Goal: Task Accomplishment & Management: Use online tool/utility

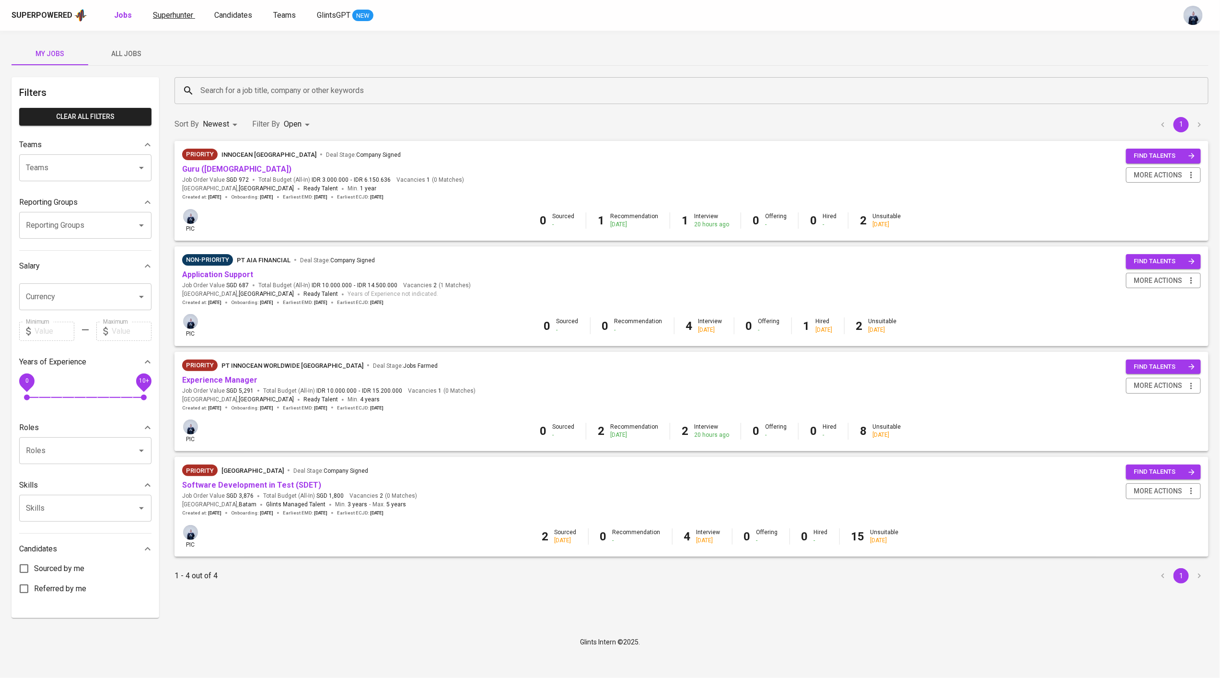
click at [177, 11] on span "Superhunter" at bounding box center [173, 15] width 40 height 9
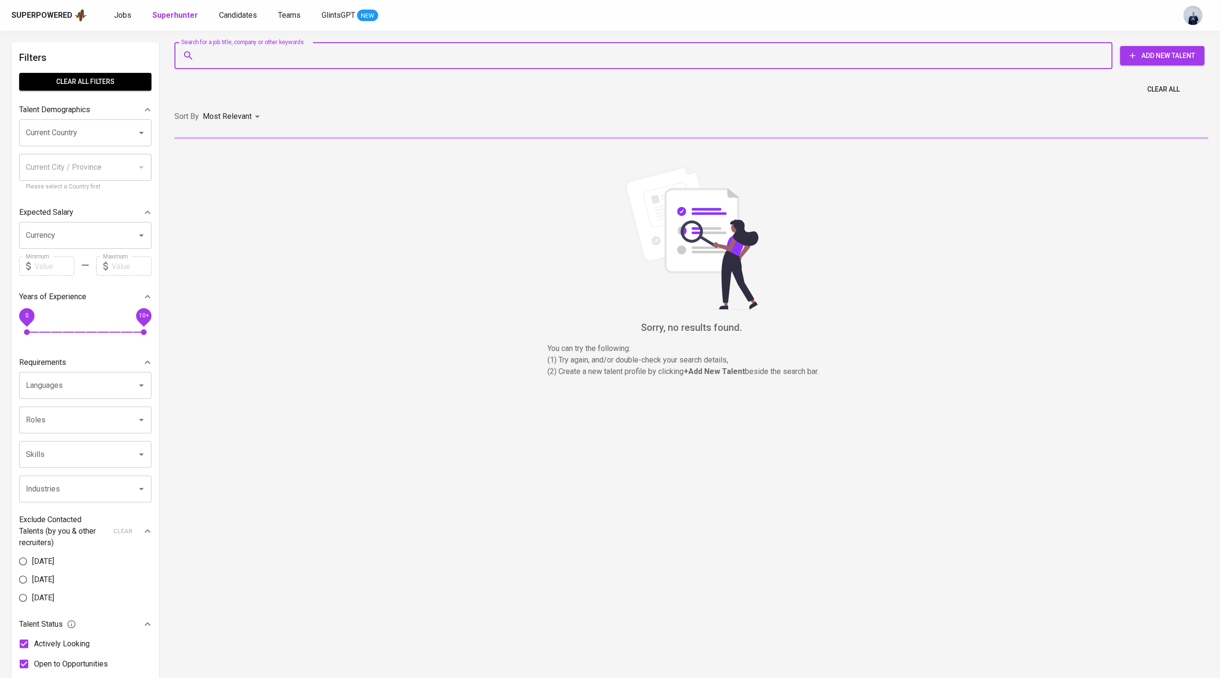
click at [245, 51] on input "Search for a job title, company or other keywords" at bounding box center [646, 56] width 896 height 18
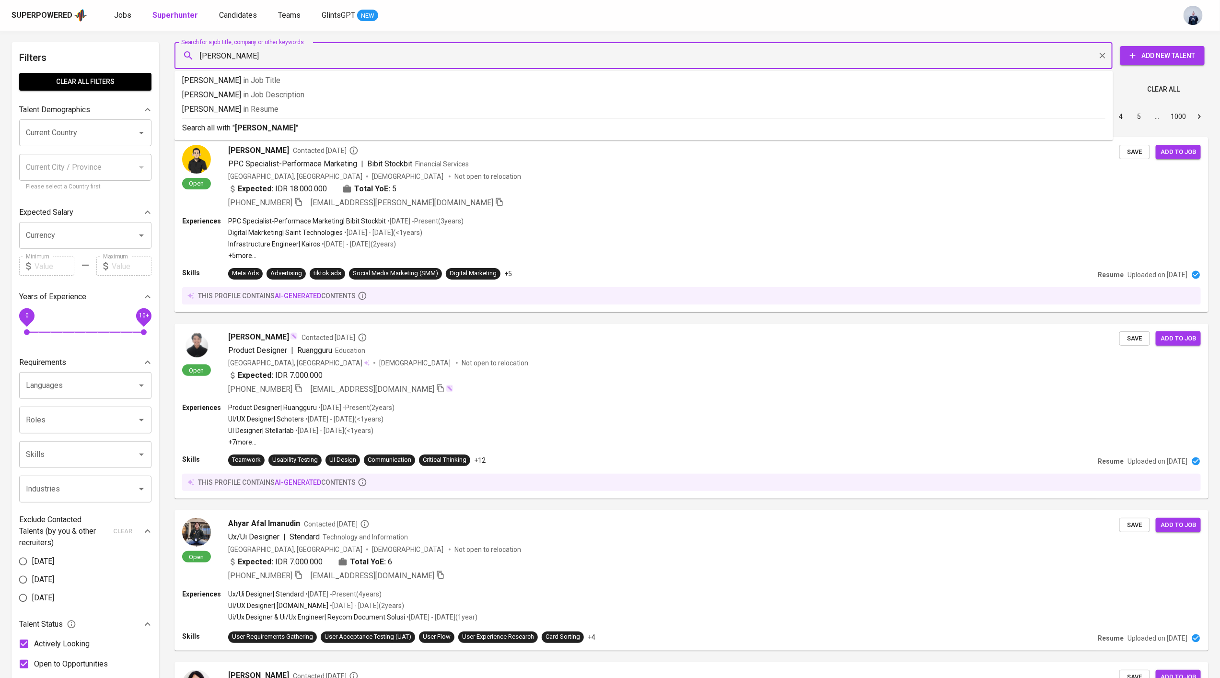
type input "[PERSON_NAME]"
click at [258, 129] on b "ryan devine" at bounding box center [265, 127] width 61 height 9
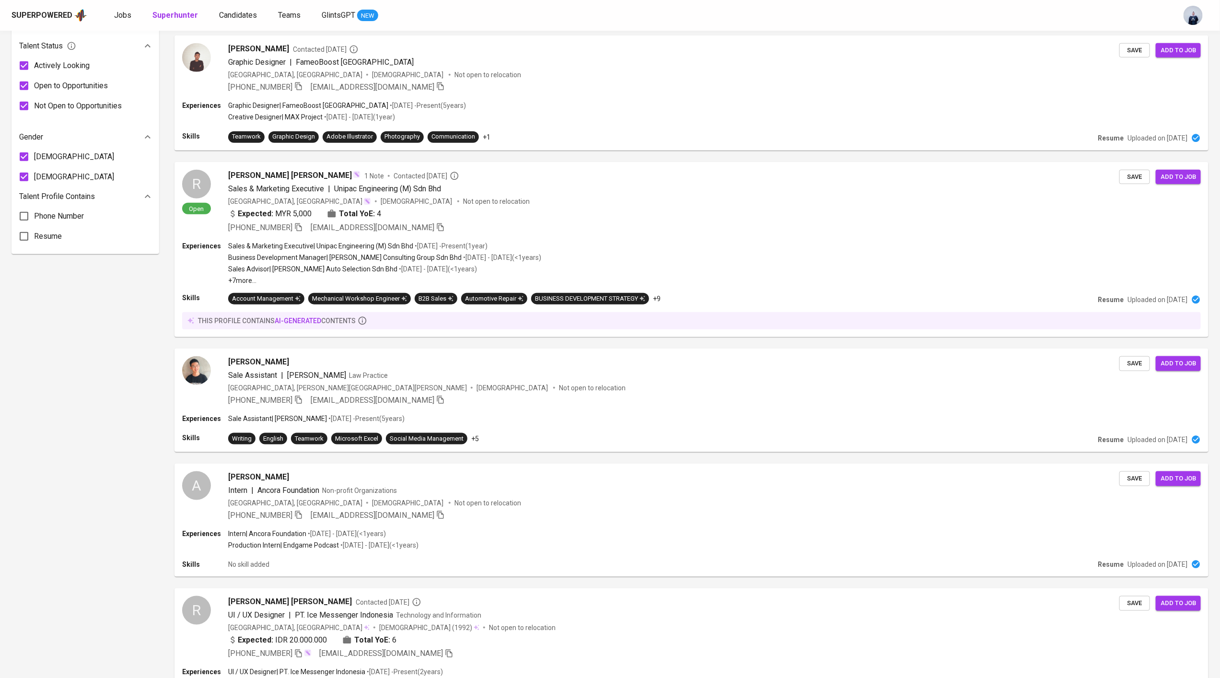
scroll to position [833, 0]
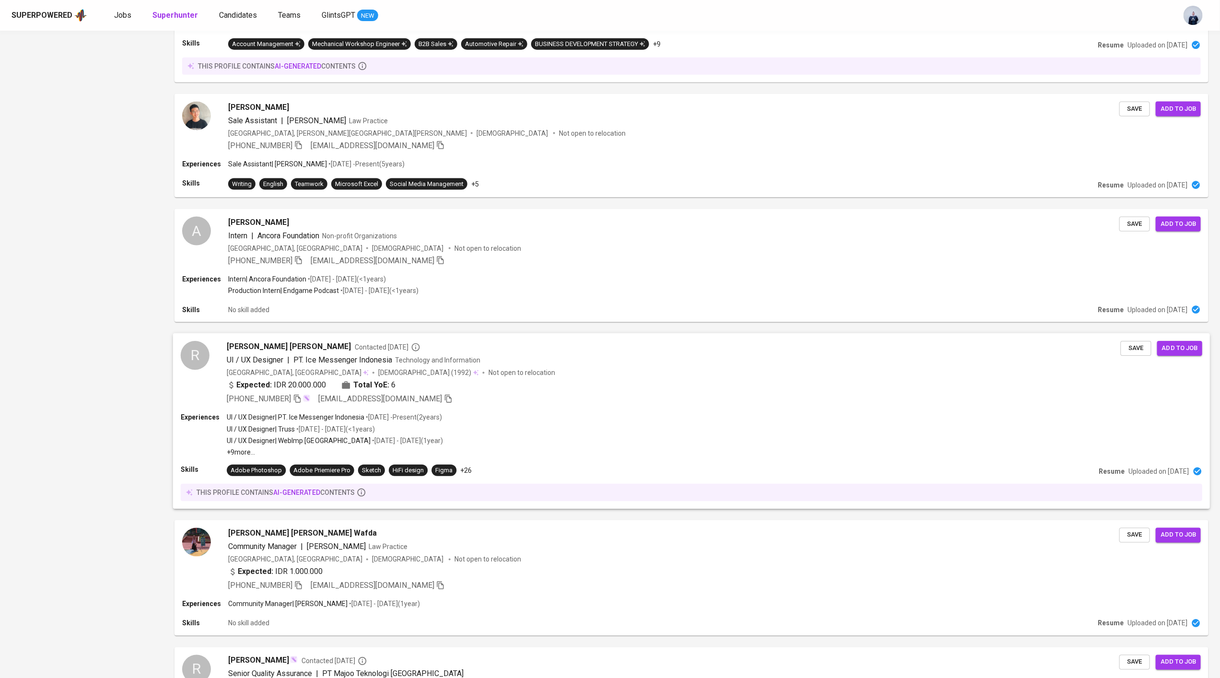
click at [429, 378] on div "Ryan Devine Christian Contacted 8 months ago UI / UX Designer | PT. Ice Messeng…" at bounding box center [674, 373] width 894 height 64
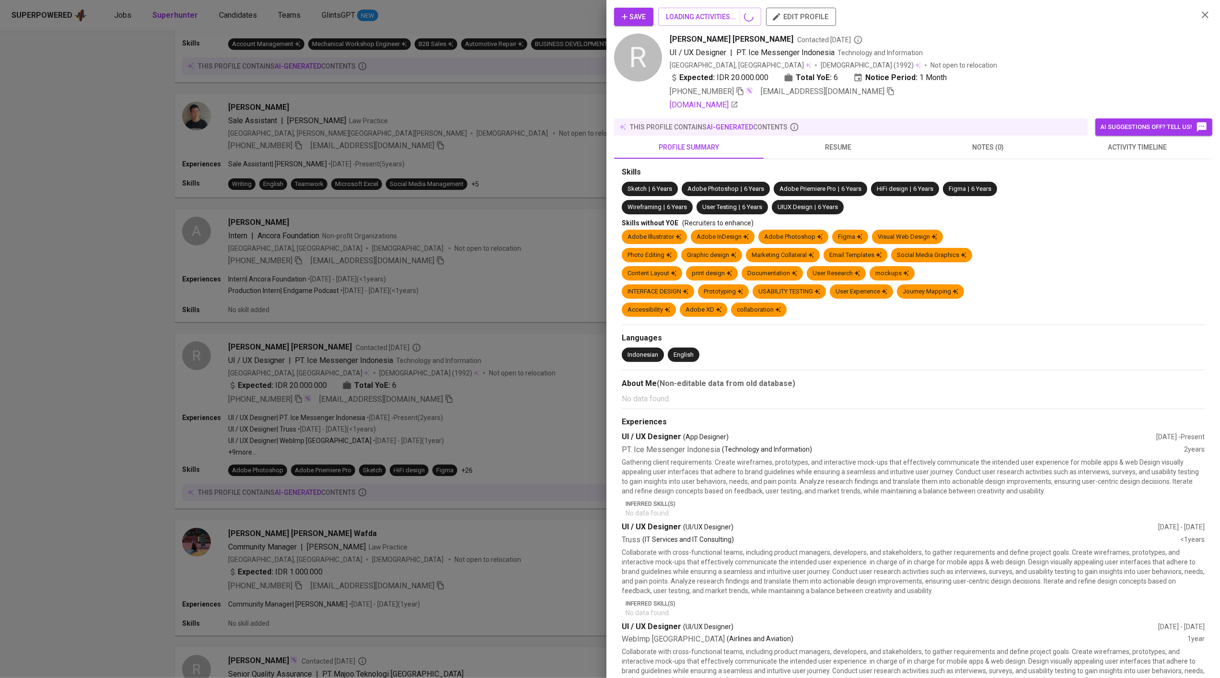
click at [338, 362] on div at bounding box center [610, 339] width 1220 height 678
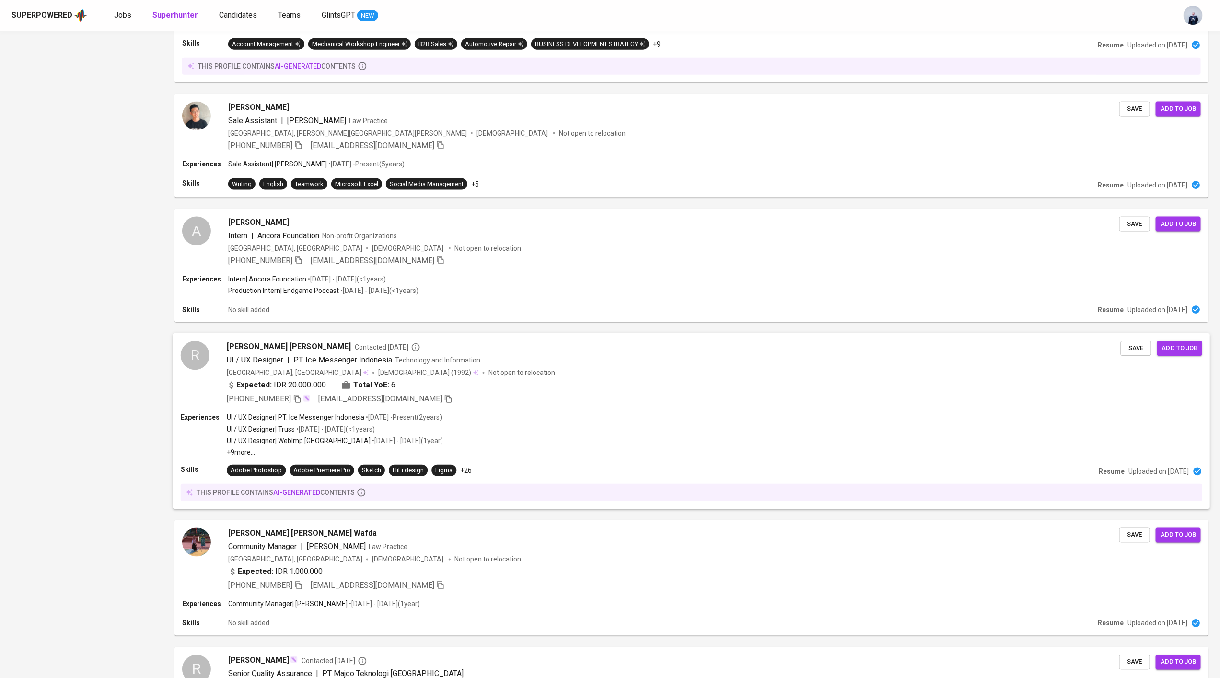
click at [208, 357] on div "R" at bounding box center [195, 355] width 29 height 29
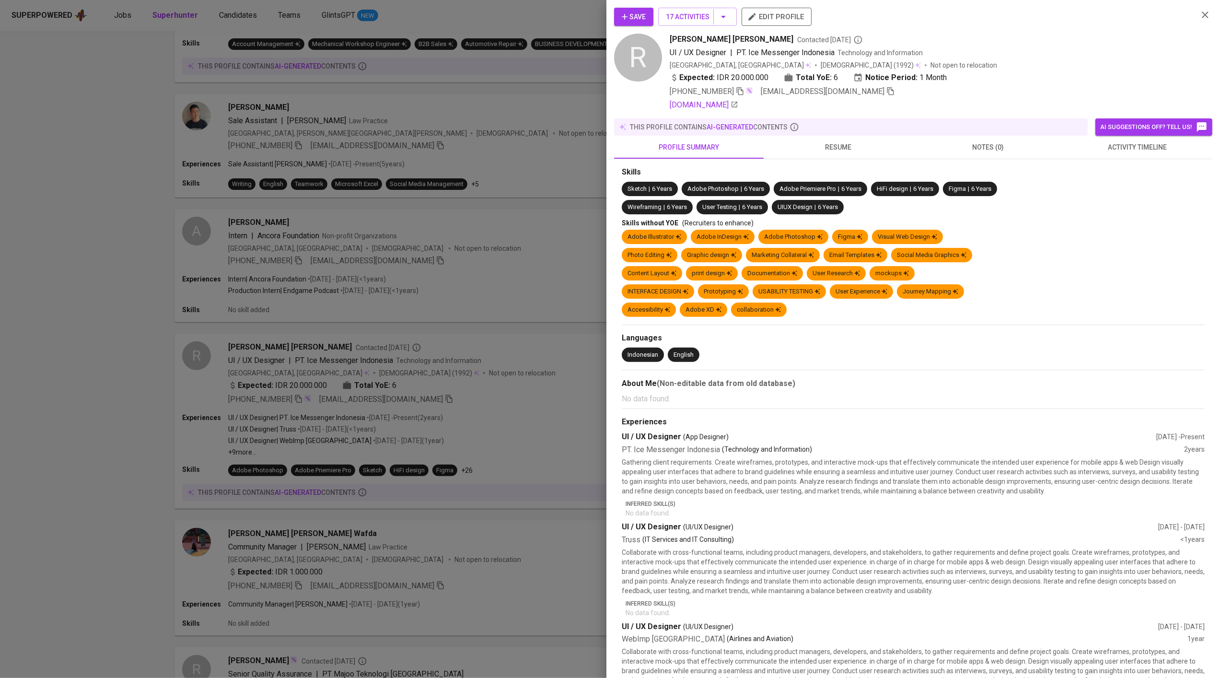
click at [1151, 150] on span "activity timeline" at bounding box center [1138, 147] width 138 height 12
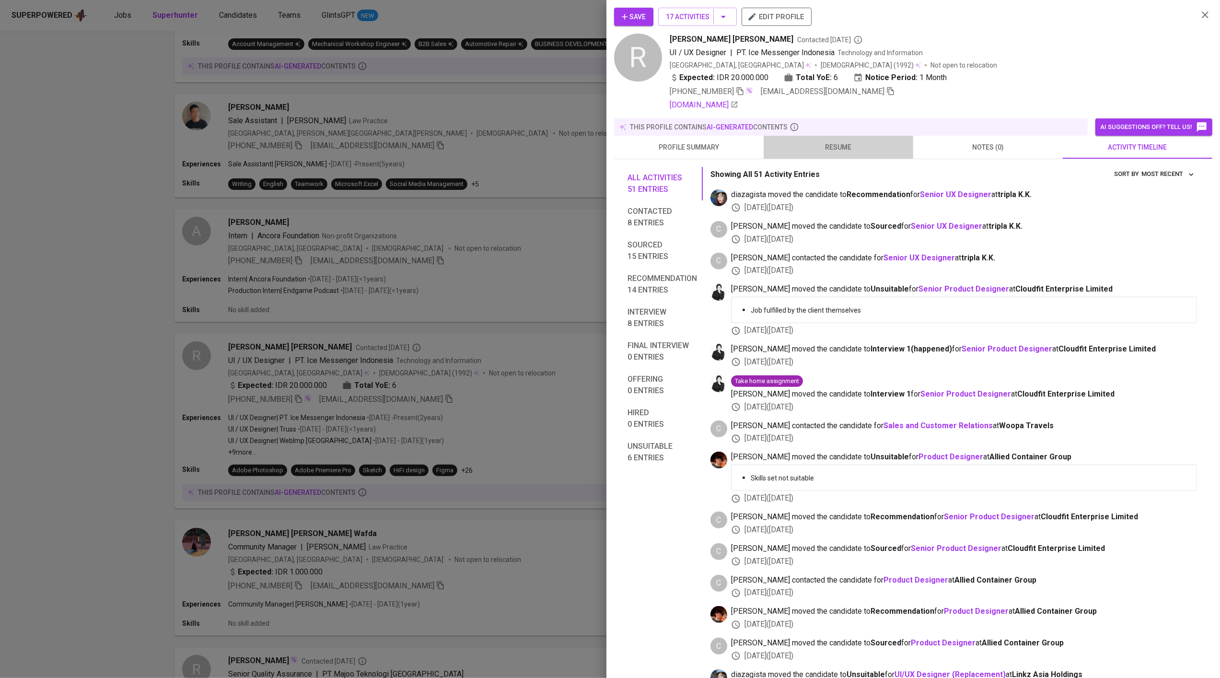
click at [856, 149] on span "resume" at bounding box center [839, 147] width 138 height 12
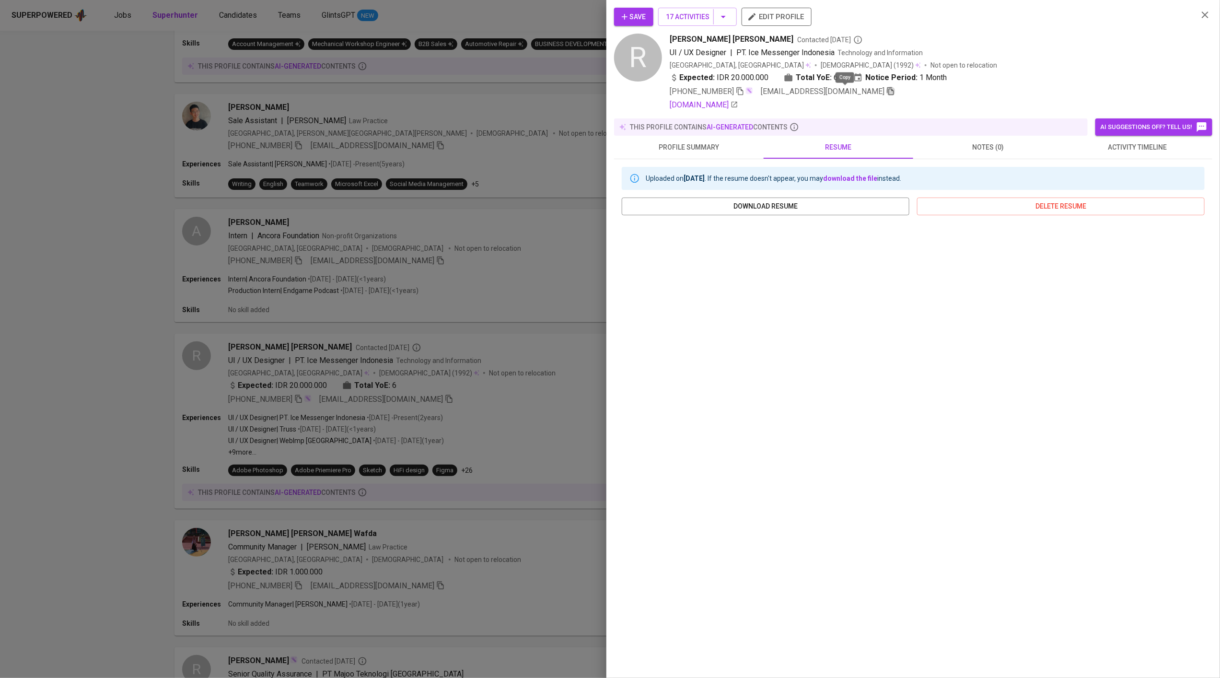
click at [887, 93] on icon "button" at bounding box center [891, 91] width 9 height 9
click at [344, 68] on div at bounding box center [610, 339] width 1220 height 678
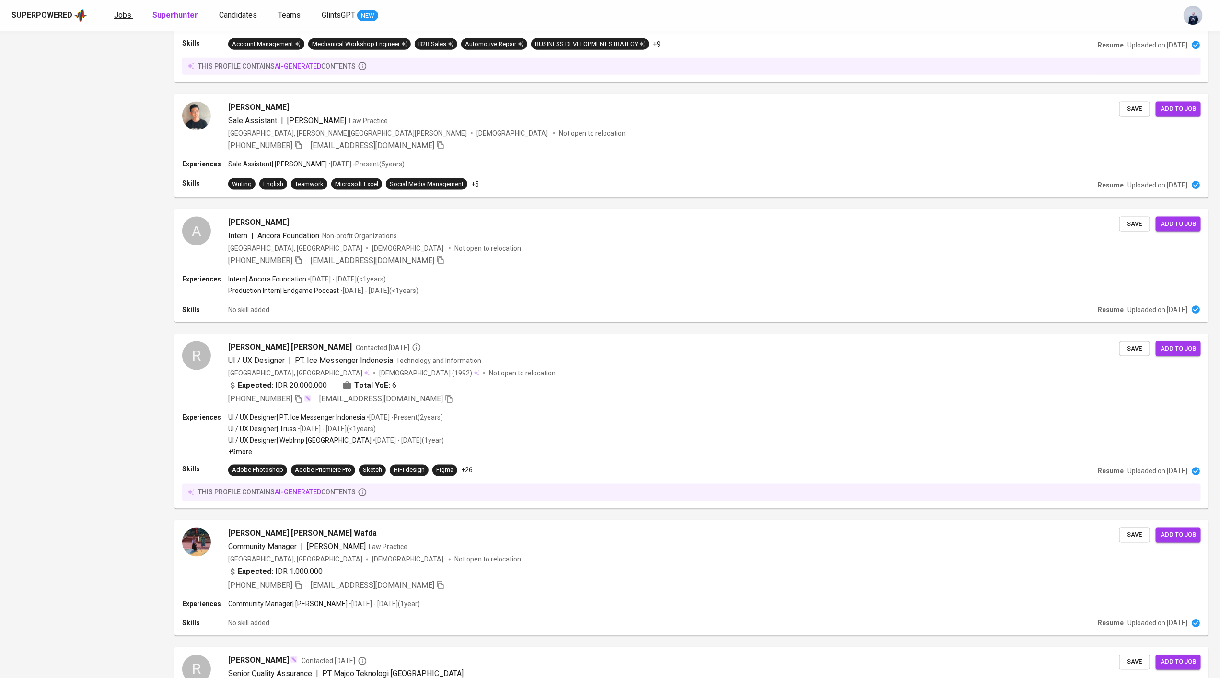
click at [115, 17] on span "Jobs" at bounding box center [122, 15] width 17 height 9
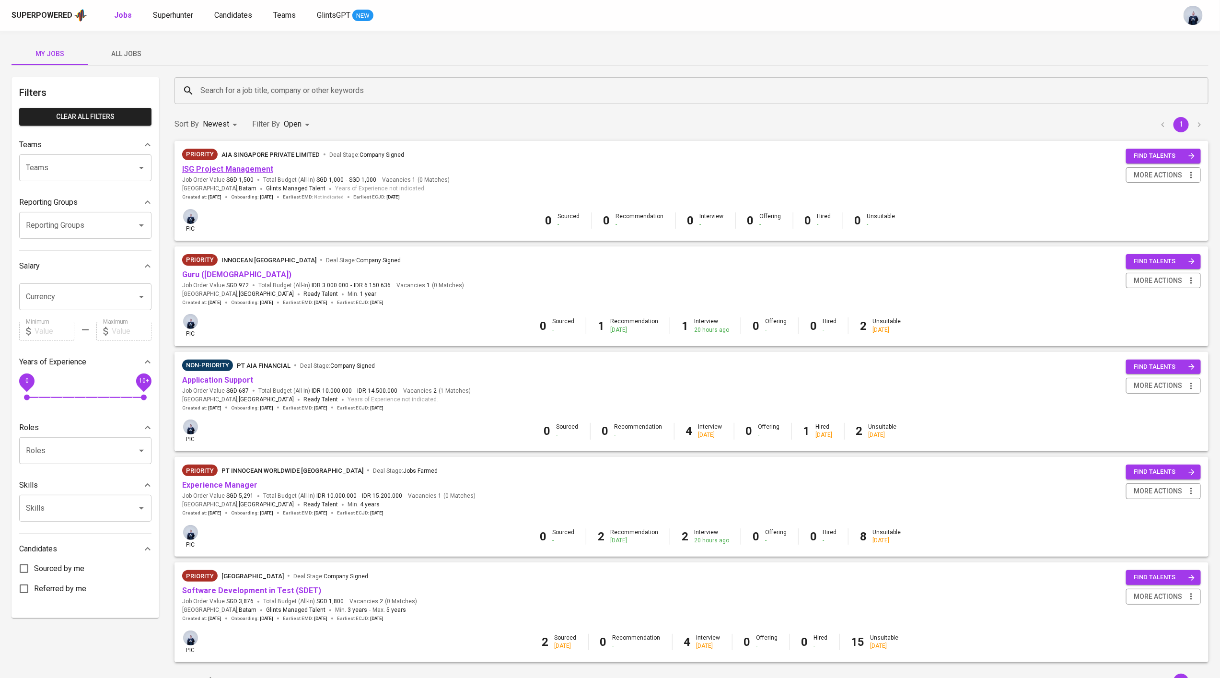
click at [242, 168] on link "ISG Project Management" at bounding box center [227, 168] width 91 height 9
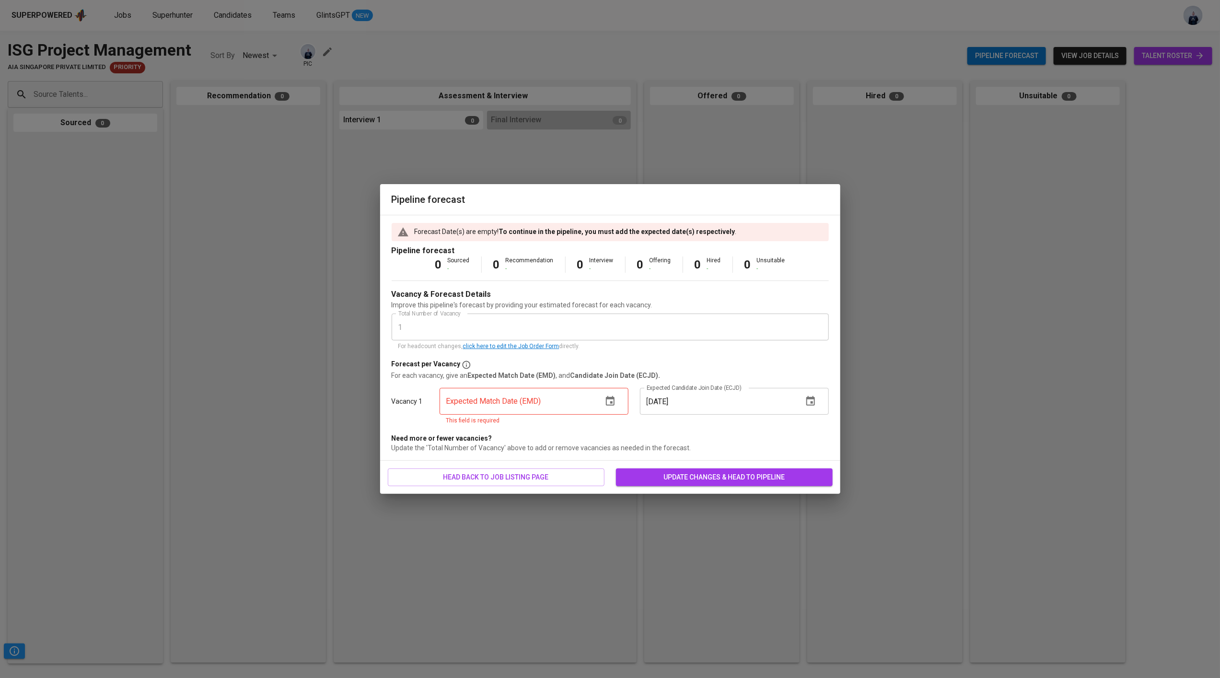
click at [611, 402] on icon "button" at bounding box center [610, 401] width 9 height 10
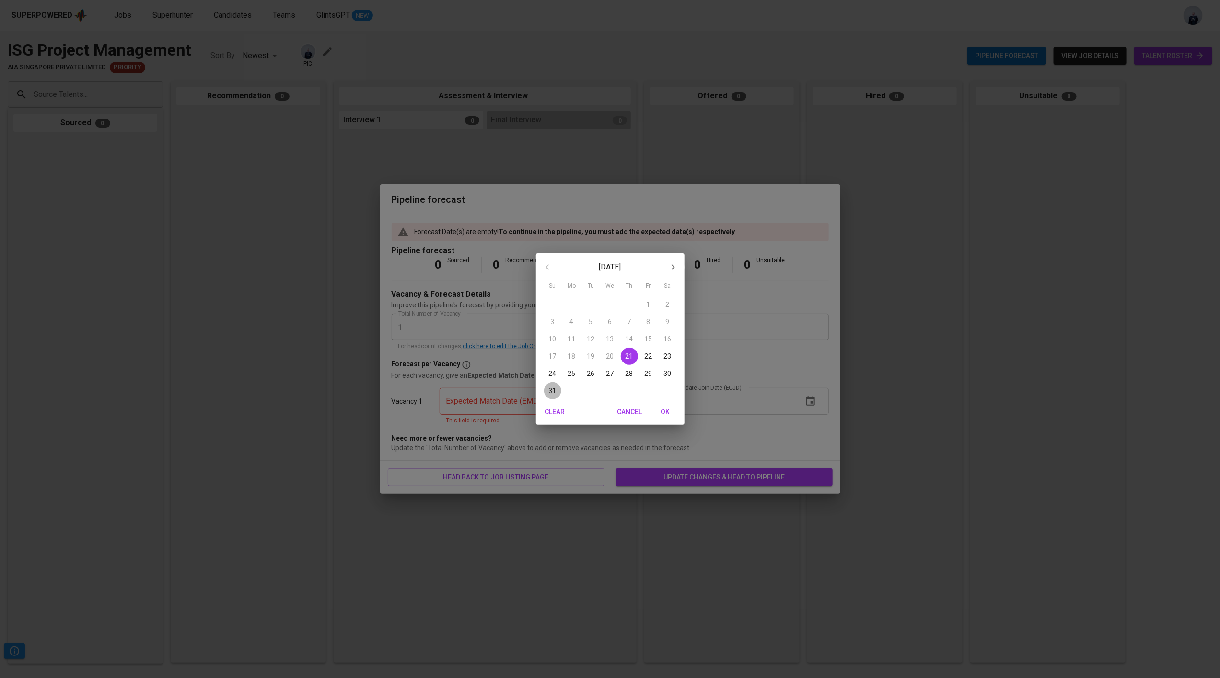
click at [549, 388] on p "31" at bounding box center [553, 391] width 8 height 10
type input "08/31/2025"
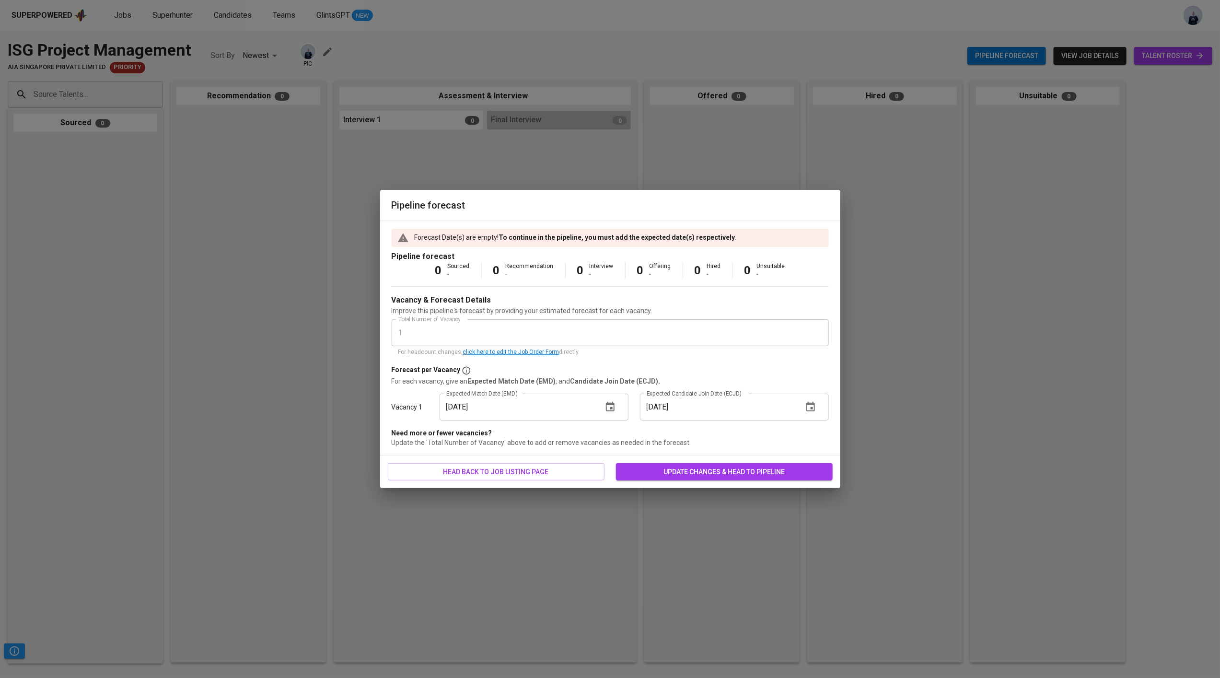
click at [810, 411] on icon "button" at bounding box center [810, 407] width 9 height 10
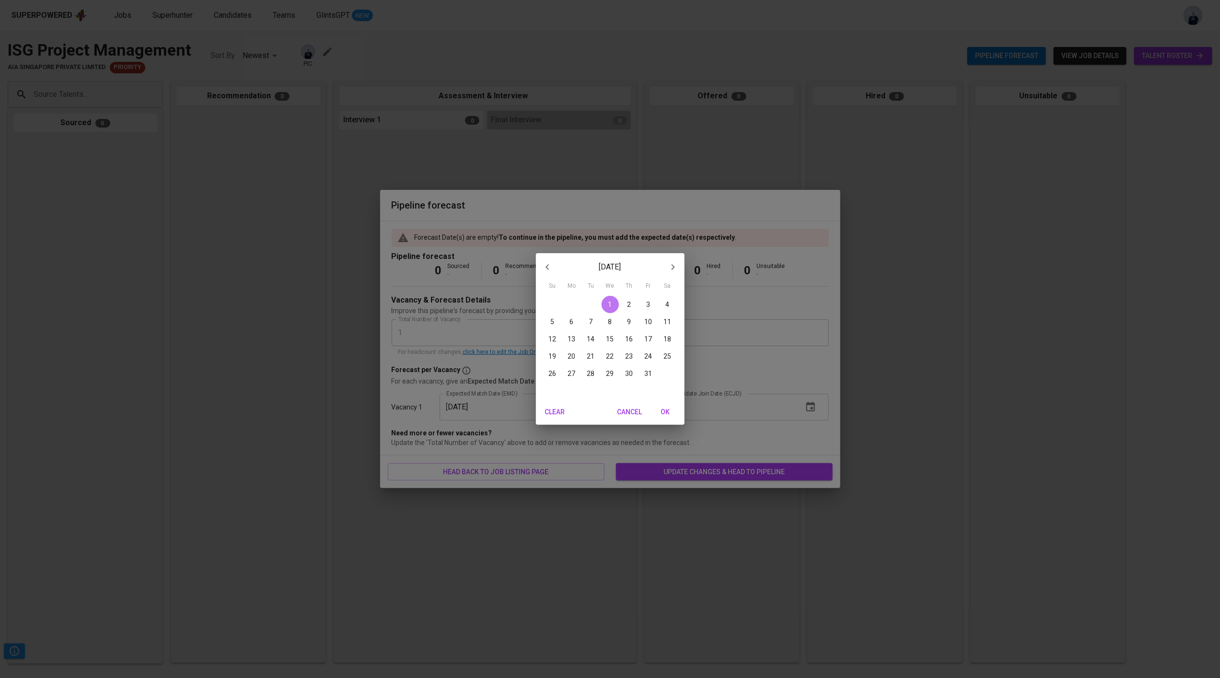
click at [610, 309] on button "1" at bounding box center [610, 304] width 17 height 17
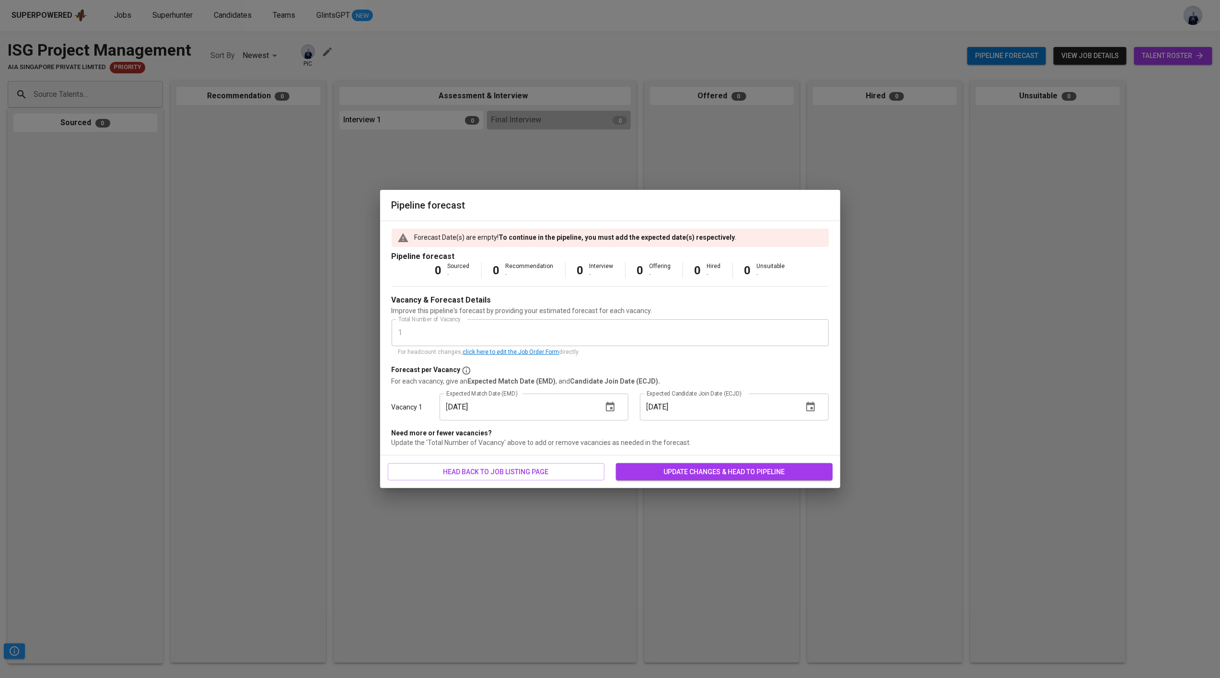
click at [690, 468] on span "update changes & head to pipeline" at bounding box center [724, 472] width 201 height 12
